Goal: Task Accomplishment & Management: Manage account settings

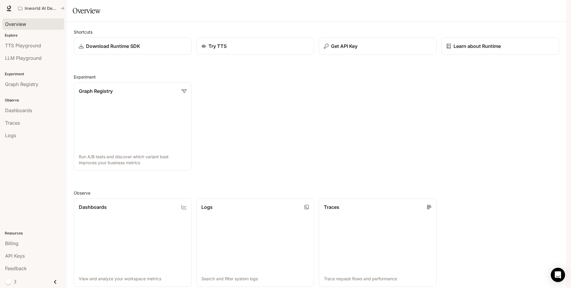
click at [26, 24] on span "Overview" at bounding box center [15, 24] width 21 height 7
click at [29, 111] on span "Dashboards" at bounding box center [18, 110] width 27 height 7
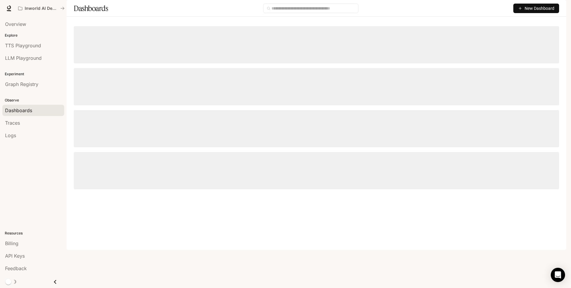
click at [561, 6] on img "button" at bounding box center [558, 8] width 8 height 8
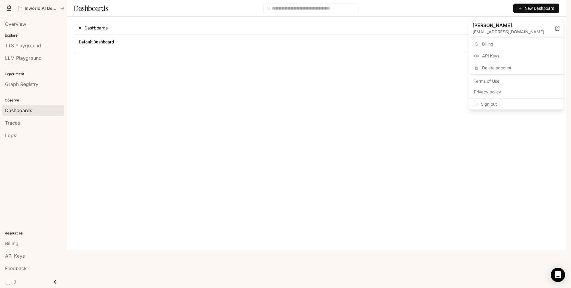
click at [58, 8] on div at bounding box center [285, 144] width 571 height 288
click at [62, 8] on icon "All workspaces" at bounding box center [62, 8] width 4 height 4
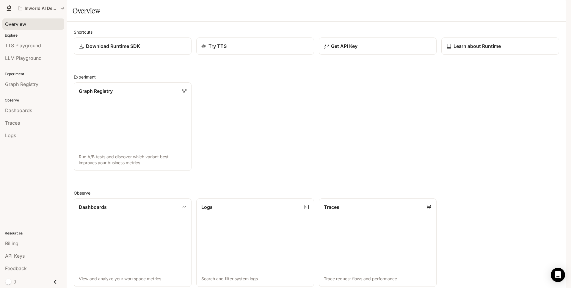
click at [28, 25] on div "Overview" at bounding box center [33, 24] width 57 height 7
click at [562, 6] on button "button" at bounding box center [558, 8] width 12 height 12
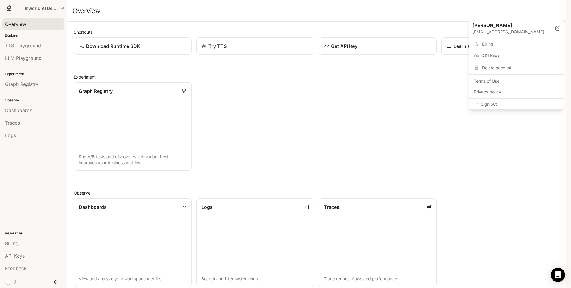
click at [499, 44] on span "Billing" at bounding box center [520, 44] width 77 height 6
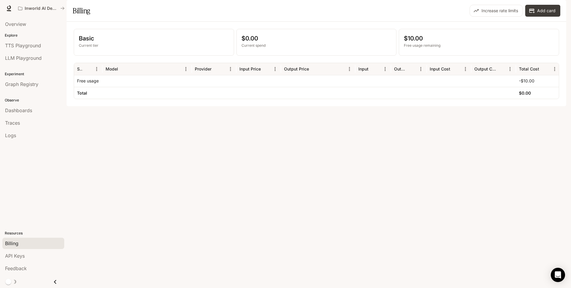
click at [559, 6] on img "button" at bounding box center [558, 8] width 8 height 8
